Goal: Obtain resource: Obtain resource

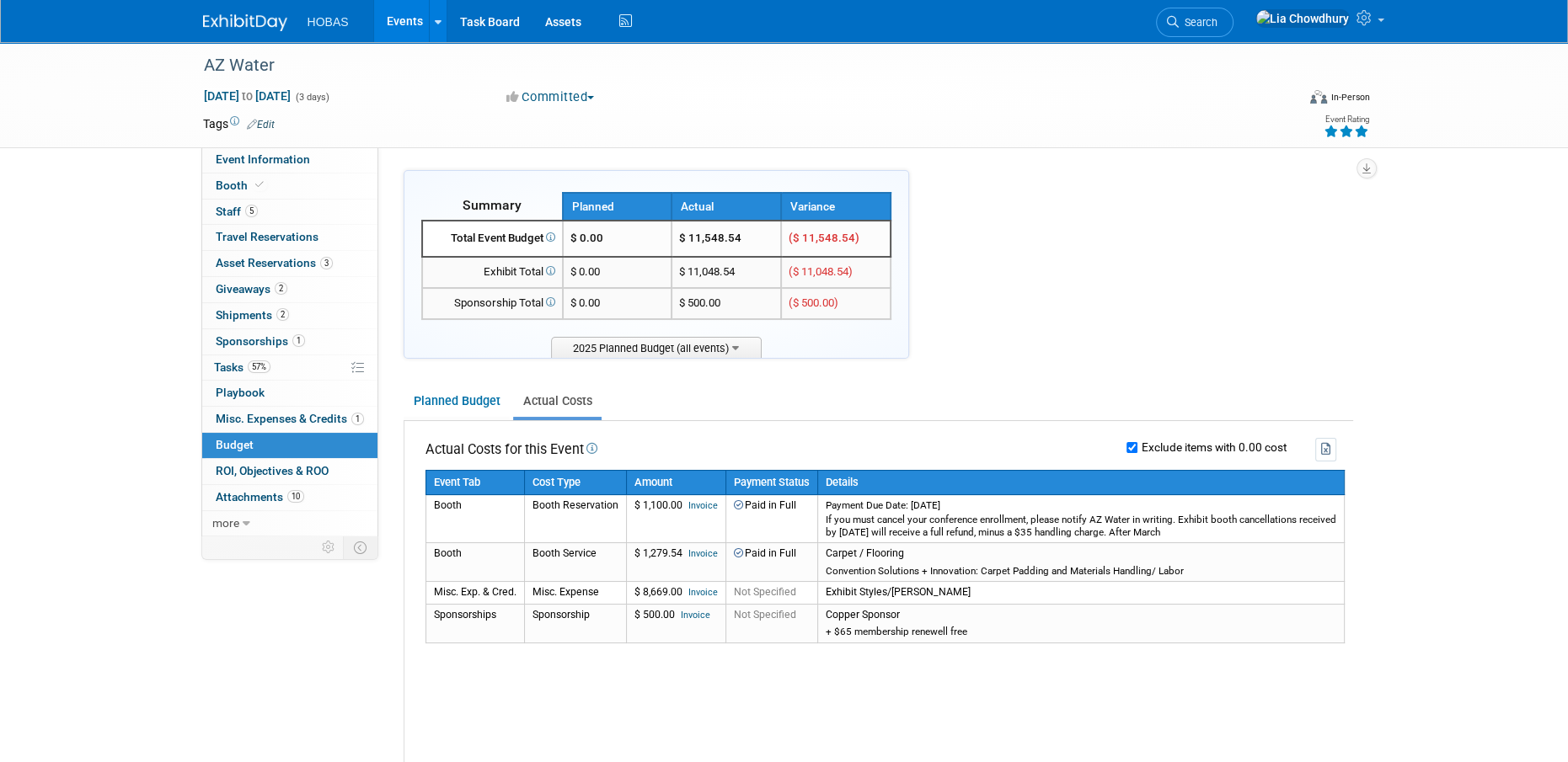
click at [396, 14] on link "Events" at bounding box center [405, 21] width 61 height 42
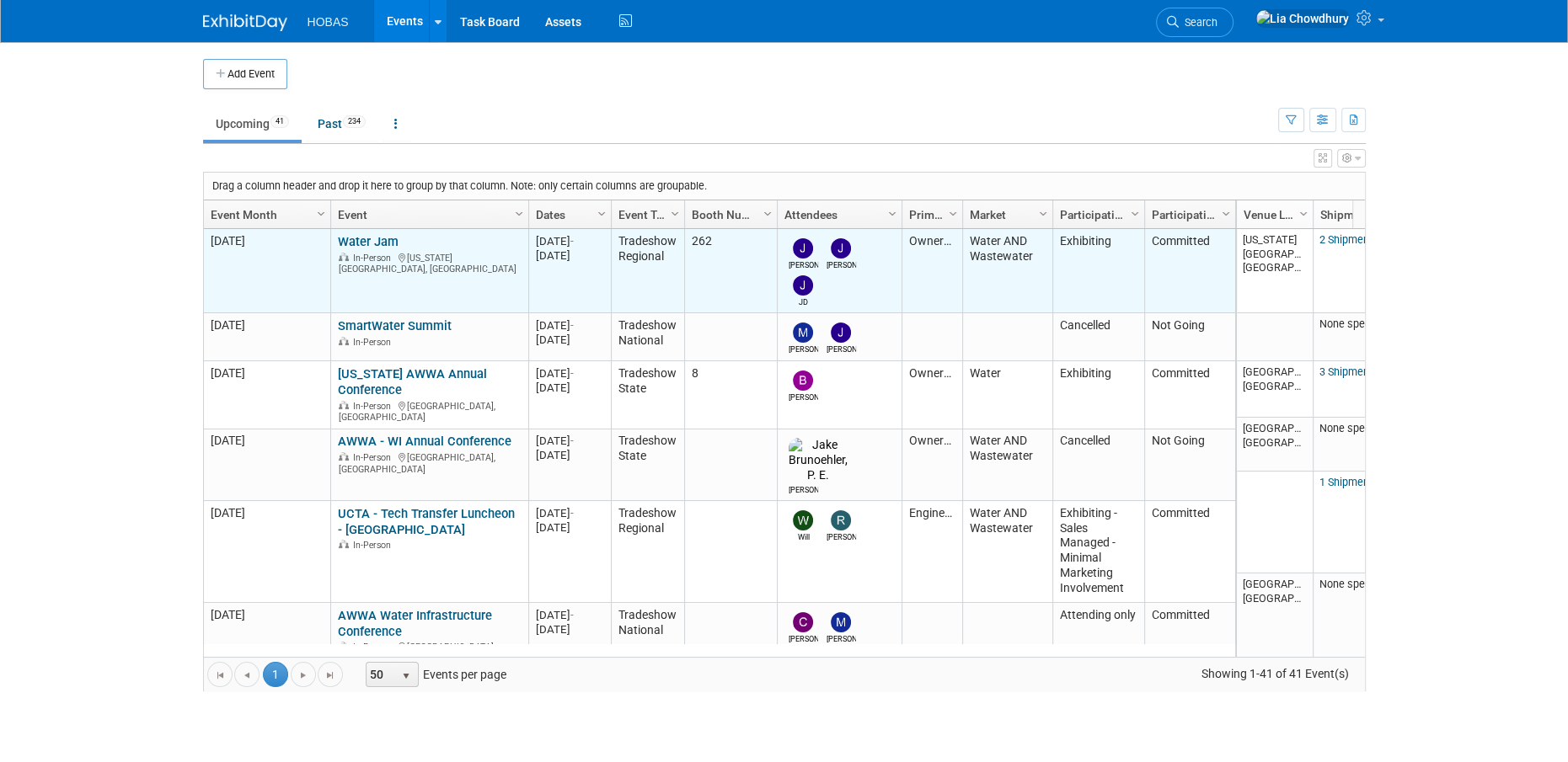
click at [342, 238] on link "Water Jam" at bounding box center [368, 242] width 60 height 15
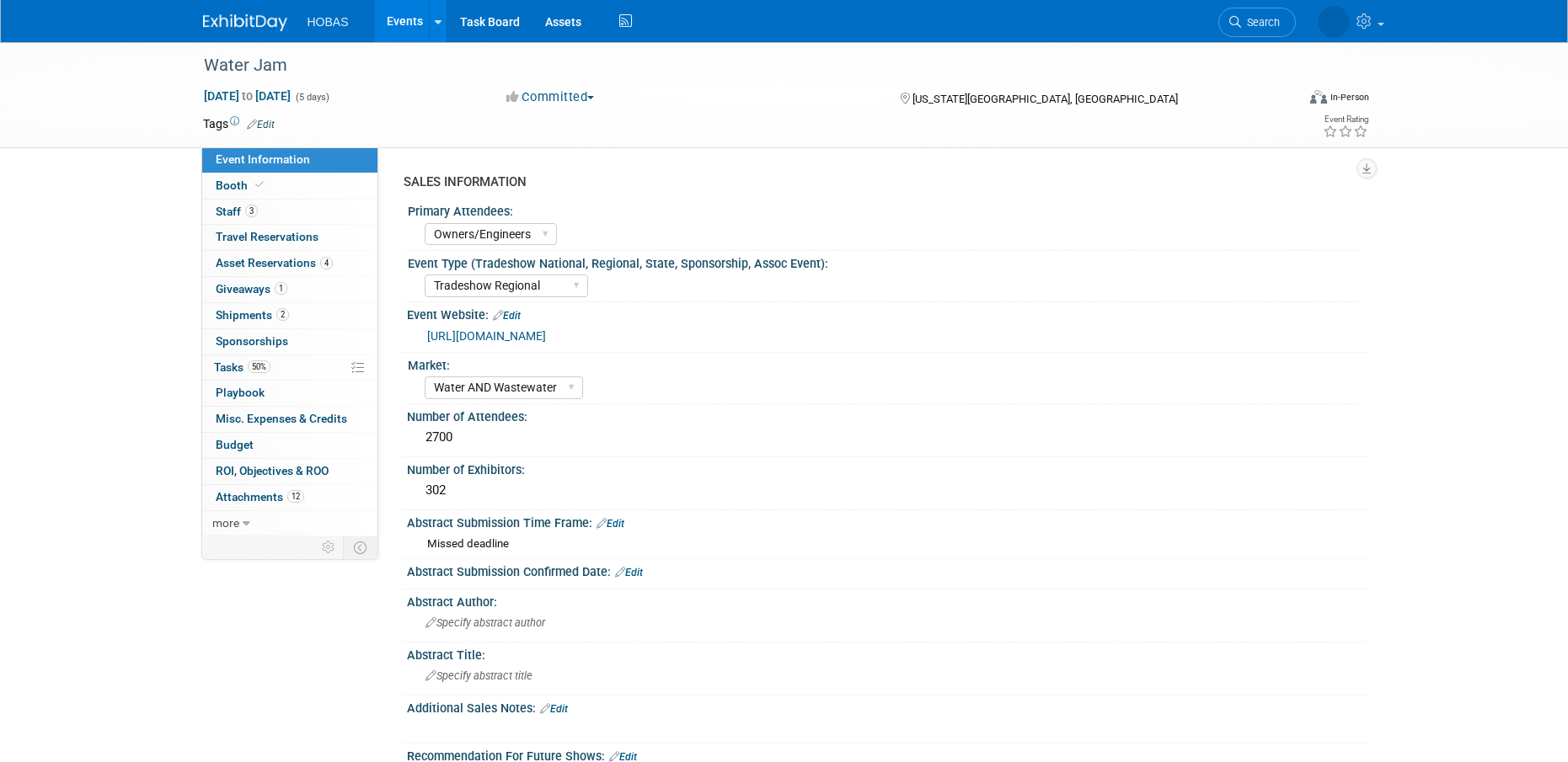
select select "Owners/Engineers"
select select "Tradeshow Regional"
select select "Water AND Wastewater"
select select "Exhibiting"
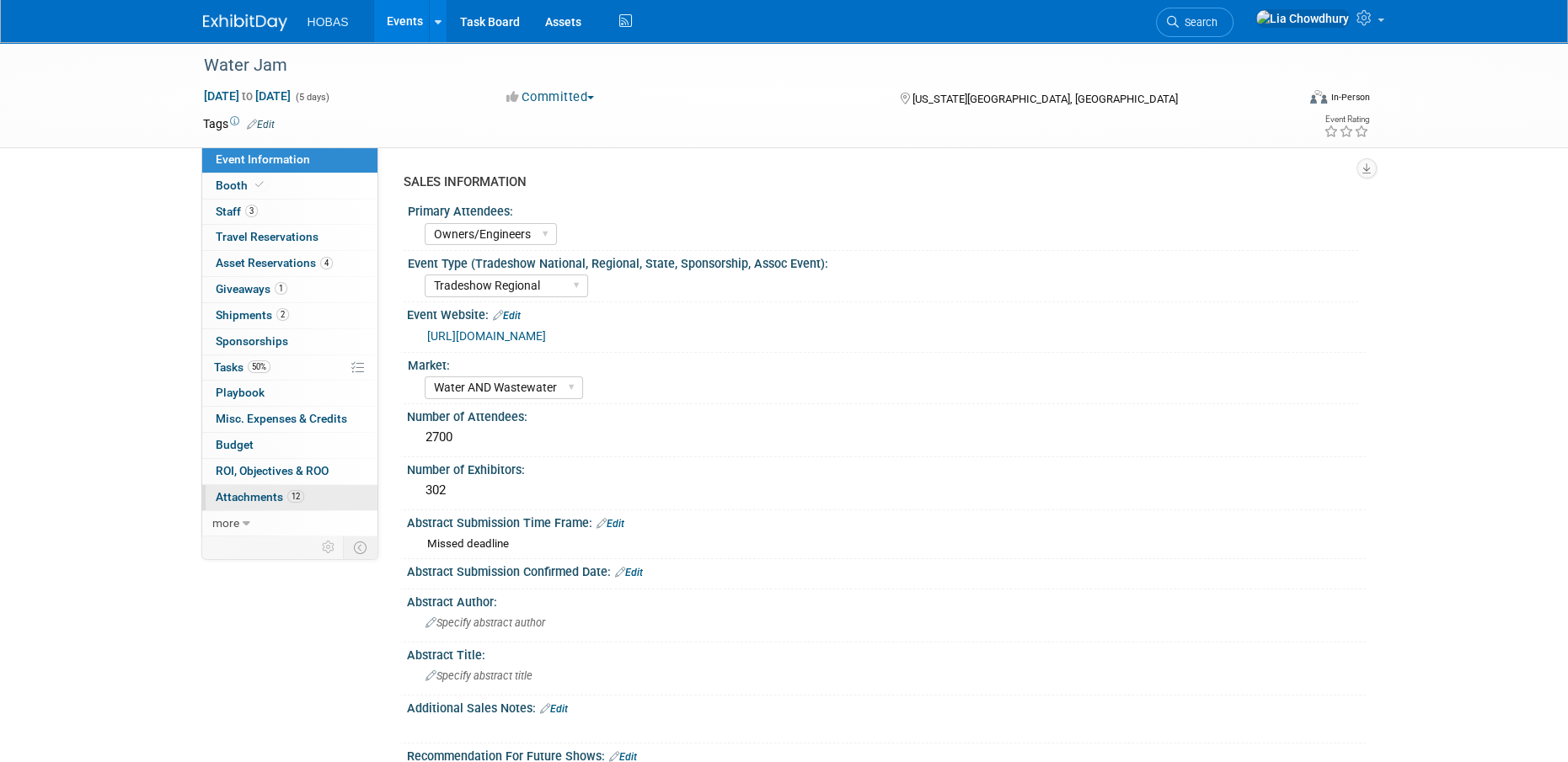
click at [252, 499] on span "Attachments 12" at bounding box center [260, 497] width 88 height 13
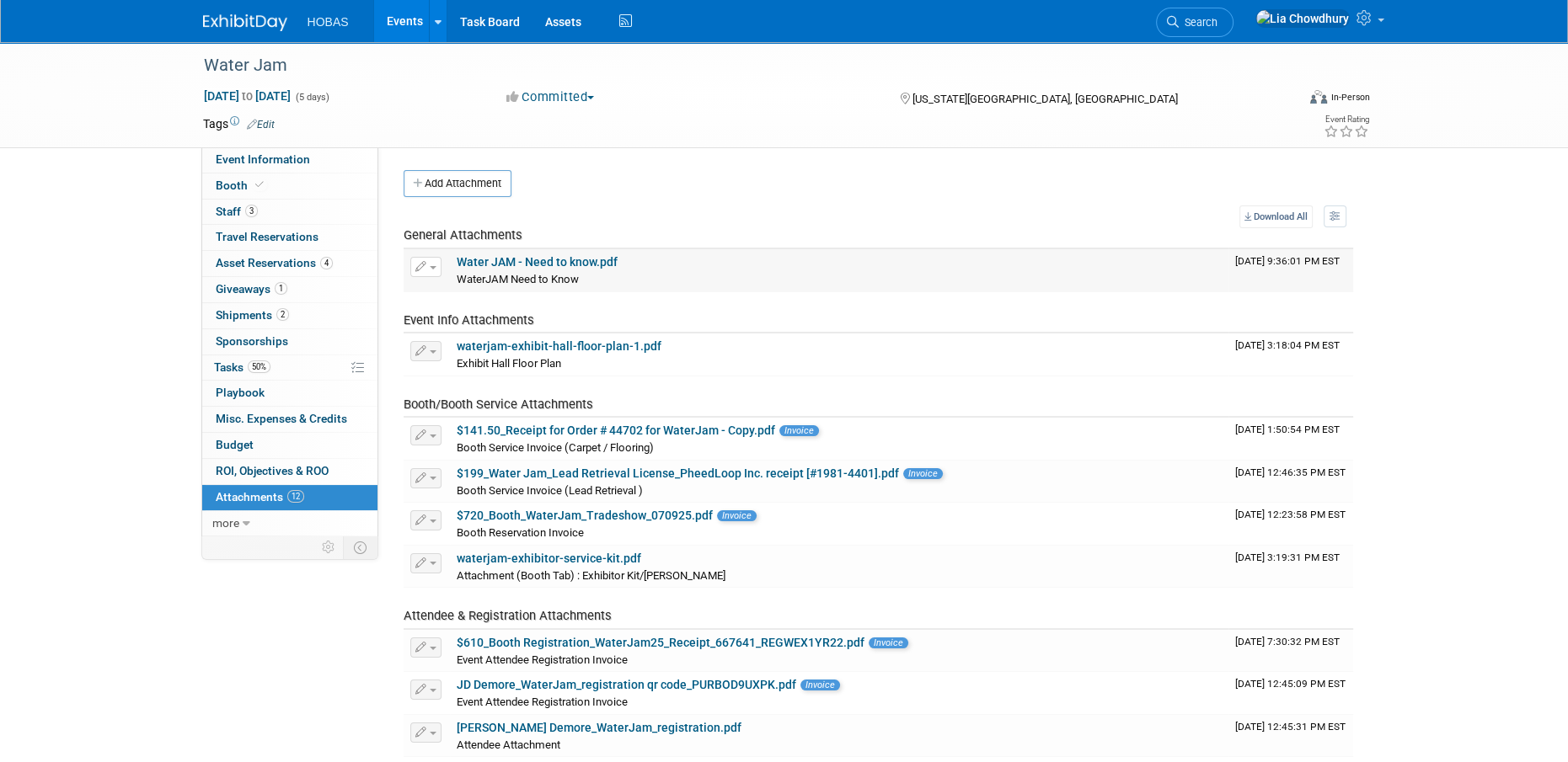
click at [533, 261] on link "Water JAM - Need to know.pdf" at bounding box center [537, 261] width 161 height 13
